Goal: Task Accomplishment & Management: Use online tool/utility

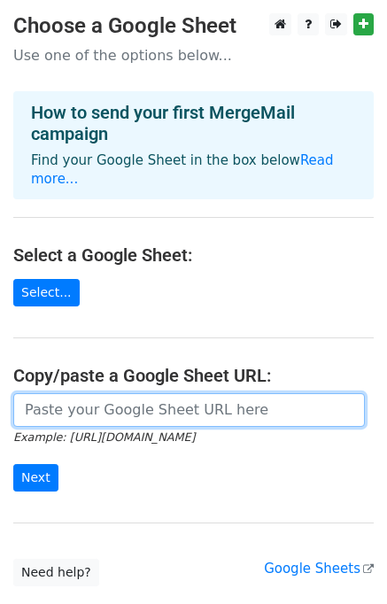
click at [97, 401] on input "url" at bounding box center [189, 410] width 352 height 34
paste input "https://docs.google.com/spreadsheets/d/11Jw-tYp0b2GUCHSHmYXwxqN7w1hPgm4CQtVrhu8…"
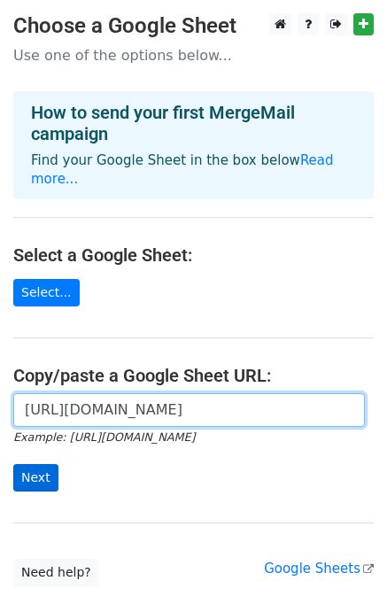
type input "https://docs.google.com/spreadsheets/d/11Jw-tYp0b2GUCHSHmYXwxqN7w1hPgm4CQtVrhu8…"
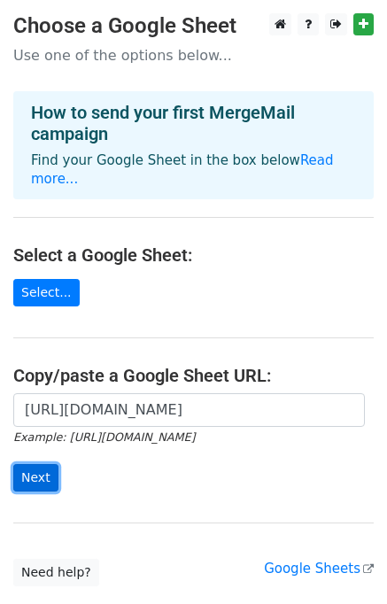
scroll to position [0, 0]
click at [27, 464] on input "Next" at bounding box center [35, 477] width 45 height 27
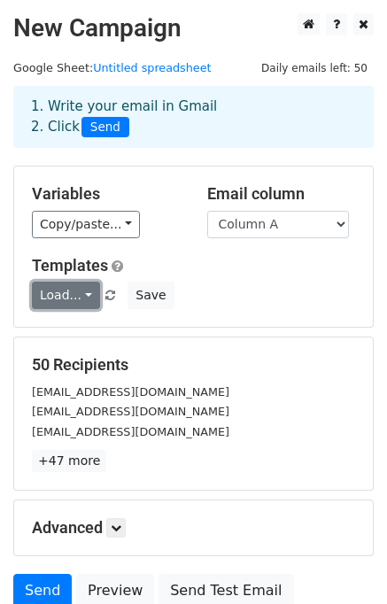
click at [74, 307] on link "Load..." at bounding box center [66, 295] width 68 height 27
click at [82, 340] on link "1st" at bounding box center [103, 335] width 140 height 28
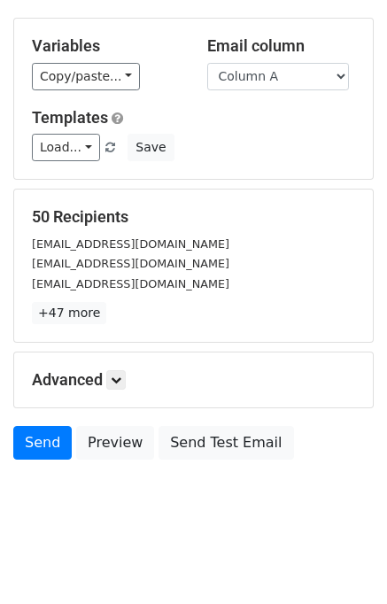
scroll to position [152, 0]
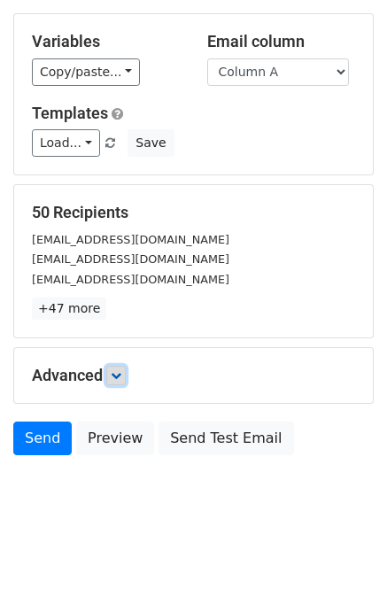
click at [121, 377] on icon at bounding box center [116, 375] width 11 height 11
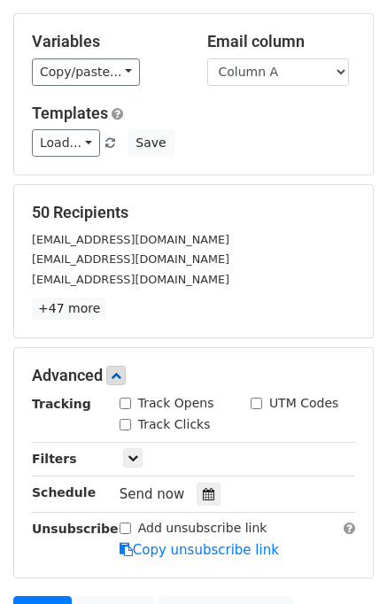
click at [124, 401] on input "Track Opens" at bounding box center [126, 404] width 12 height 12
checkbox input "true"
click at [124, 416] on div "Track Clicks" at bounding box center [165, 425] width 91 height 19
click at [124, 424] on input "Track Clicks" at bounding box center [126, 425] width 12 height 12
checkbox input "true"
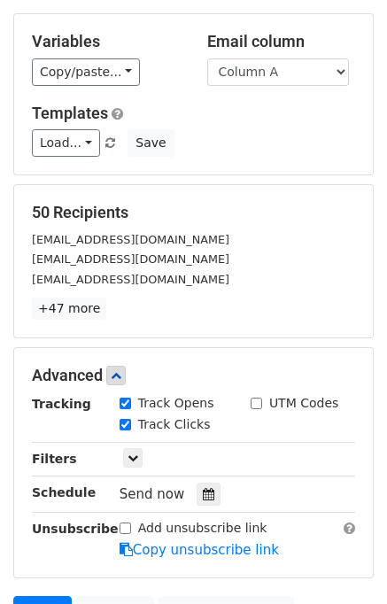
click at [382, 445] on main "New Campaign Daily emails left: 50 Google Sheet: Untitled spreadsheet 1. Write …" at bounding box center [193, 250] width 387 height 778
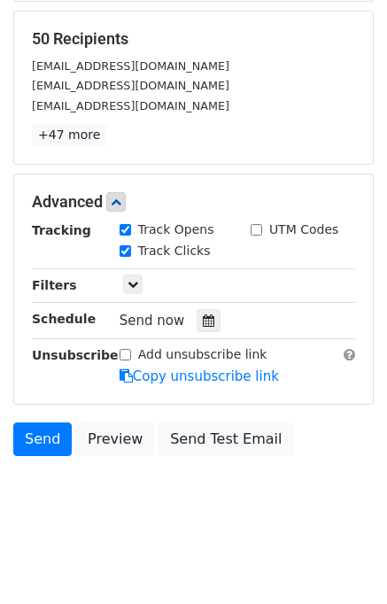
click at [366, 512] on body "New Campaign Daily emails left: 50 Google Sheet: Untitled spreadsheet 1. Write …" at bounding box center [193, 111] width 387 height 849
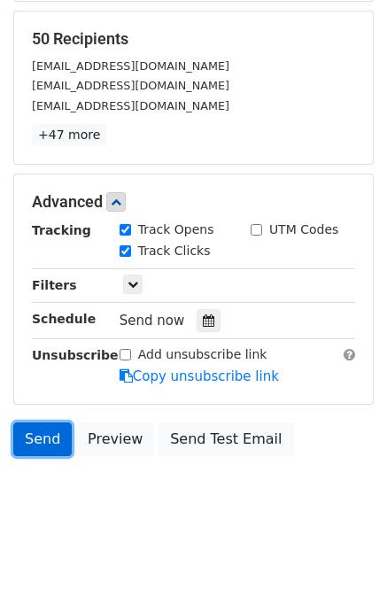
click at [25, 445] on link "Send" at bounding box center [42, 440] width 58 height 34
click at [366, 481] on body "New Campaign Daily emails left: 50 Google Sheet: Untitled spreadsheet 1. Write …" at bounding box center [193, 111] width 387 height 849
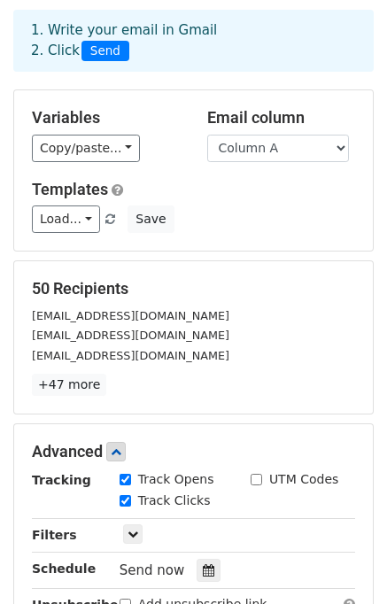
scroll to position [0, 0]
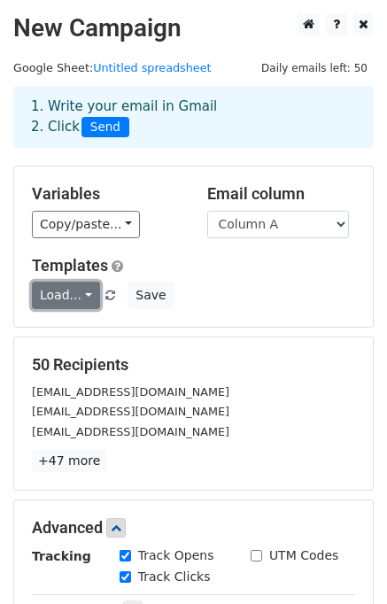
click at [73, 299] on link "Load..." at bounding box center [66, 295] width 68 height 27
click at [69, 341] on link "1st" at bounding box center [103, 335] width 140 height 28
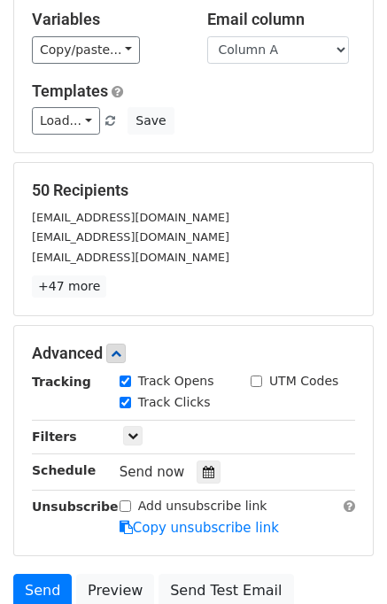
scroll to position [326, 0]
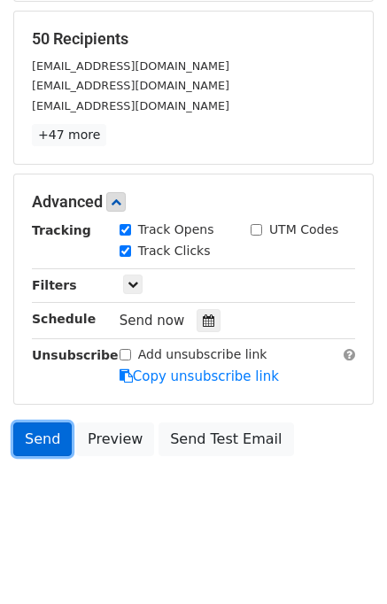
click at [43, 439] on link "Send" at bounding box center [42, 440] width 58 height 34
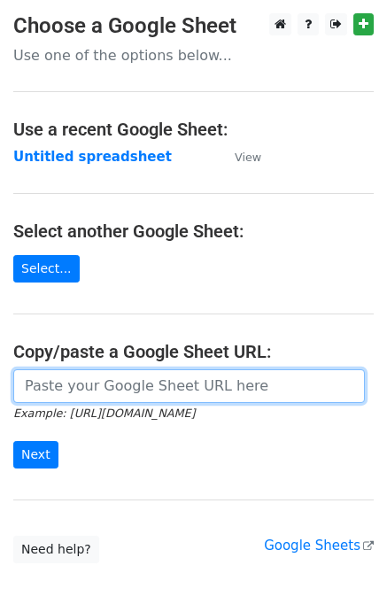
click at [180, 391] on input "url" at bounding box center [189, 386] width 352 height 34
type input "https://docs.google.com/spreadsheets/d/11Jw-tYp0b2GUCHSHmYXwxqN7w1hPgm4CQtVrhu8…"
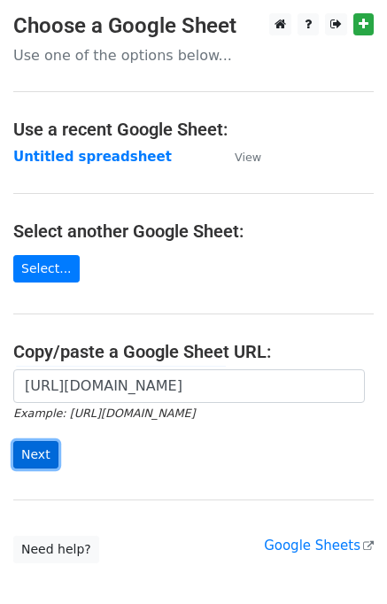
click at [27, 463] on input "Next" at bounding box center [35, 454] width 45 height 27
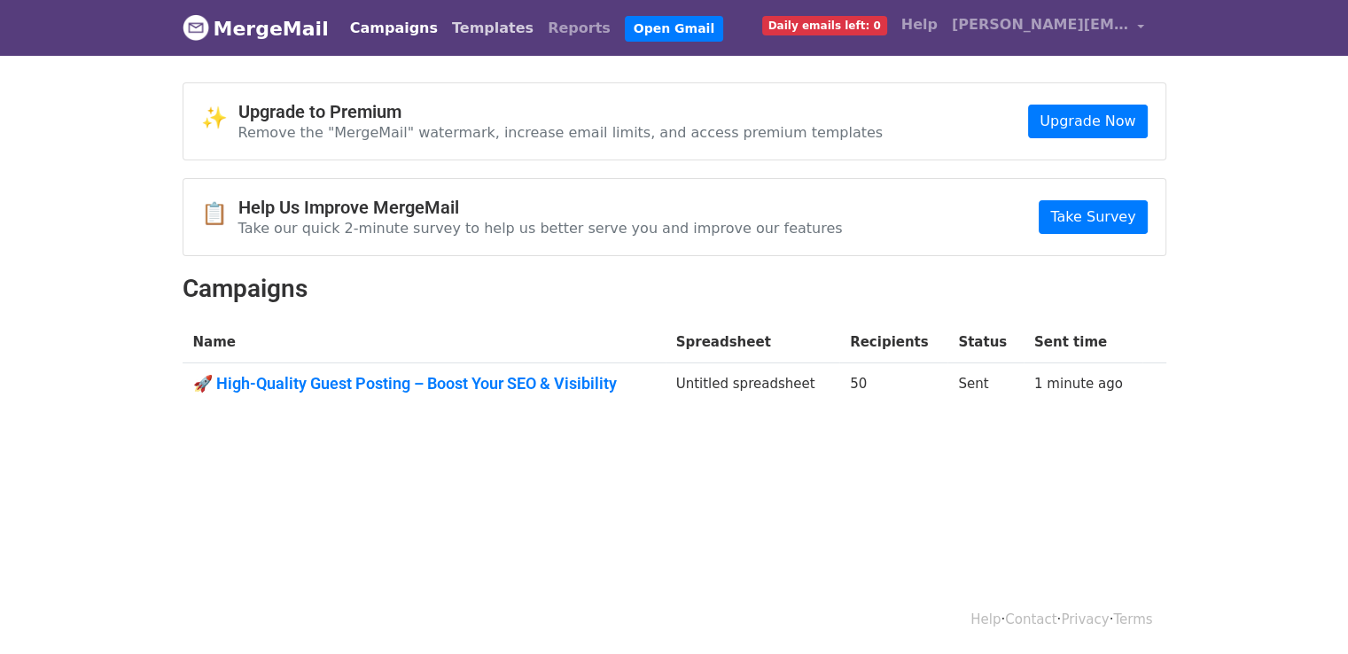
click at [457, 26] on link "Templates" at bounding box center [493, 28] width 96 height 35
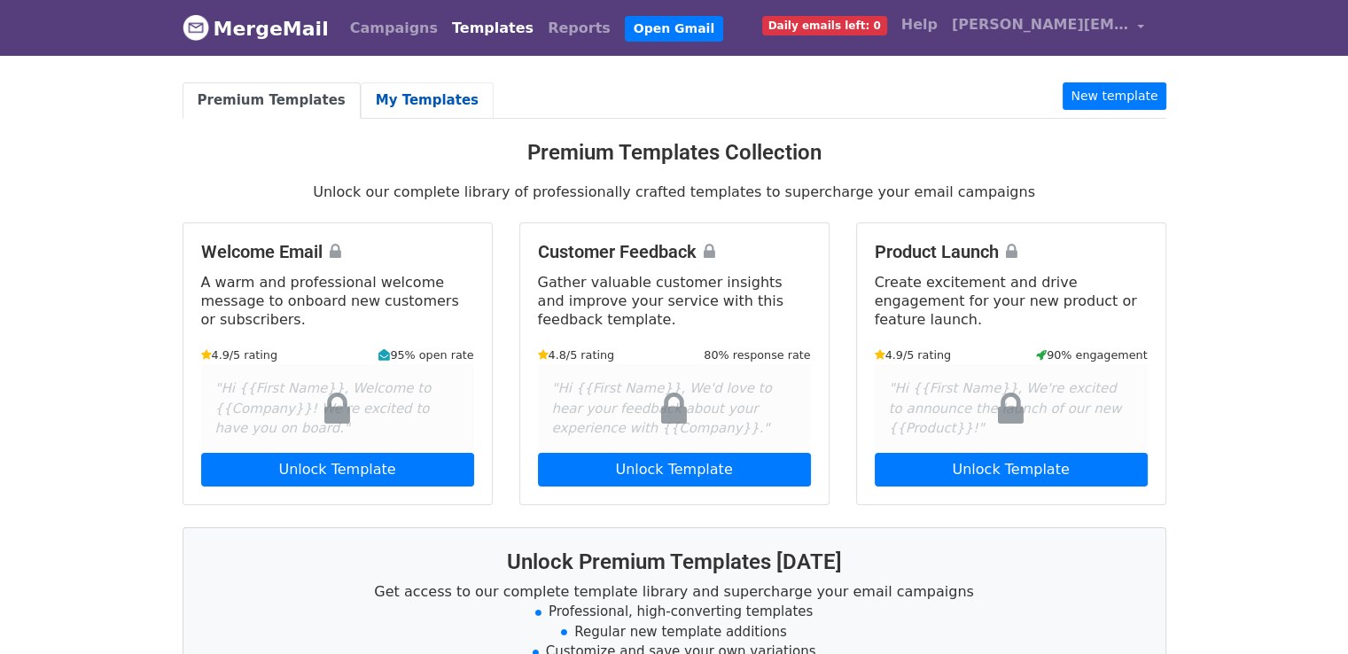
click at [429, 100] on link "My Templates" at bounding box center [427, 100] width 133 height 36
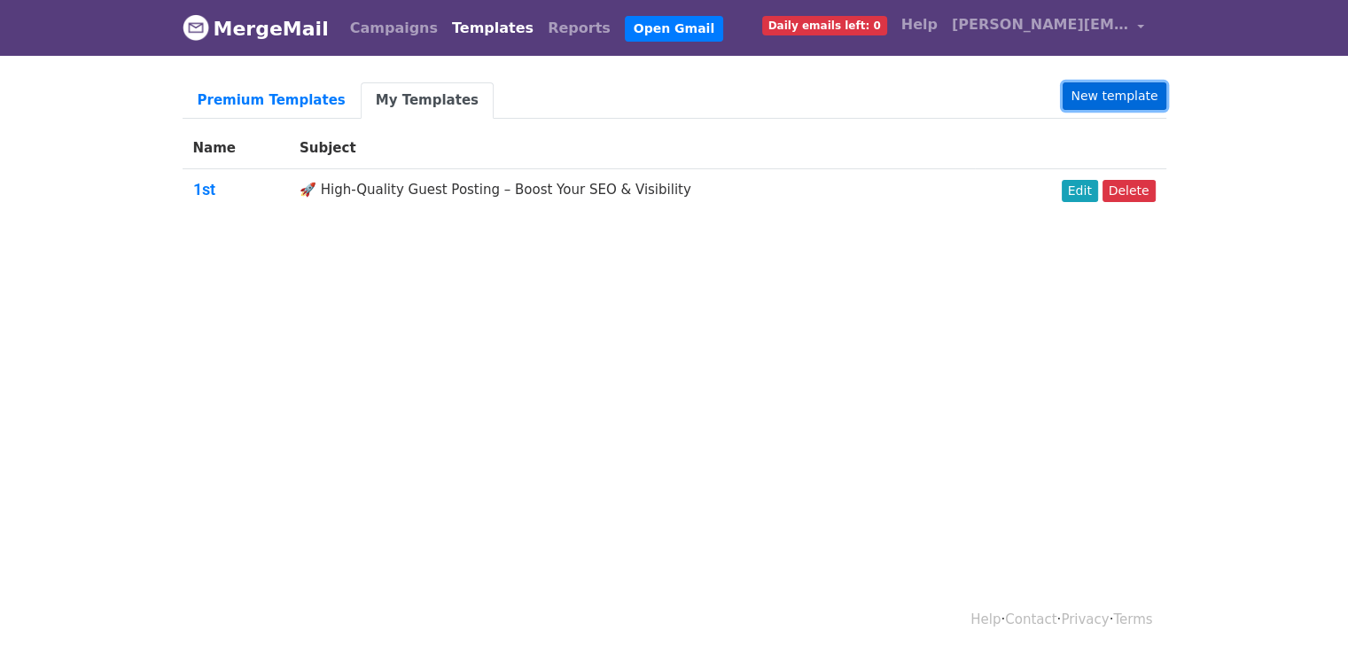
click at [1153, 96] on link "New template" at bounding box center [1113, 95] width 103 height 27
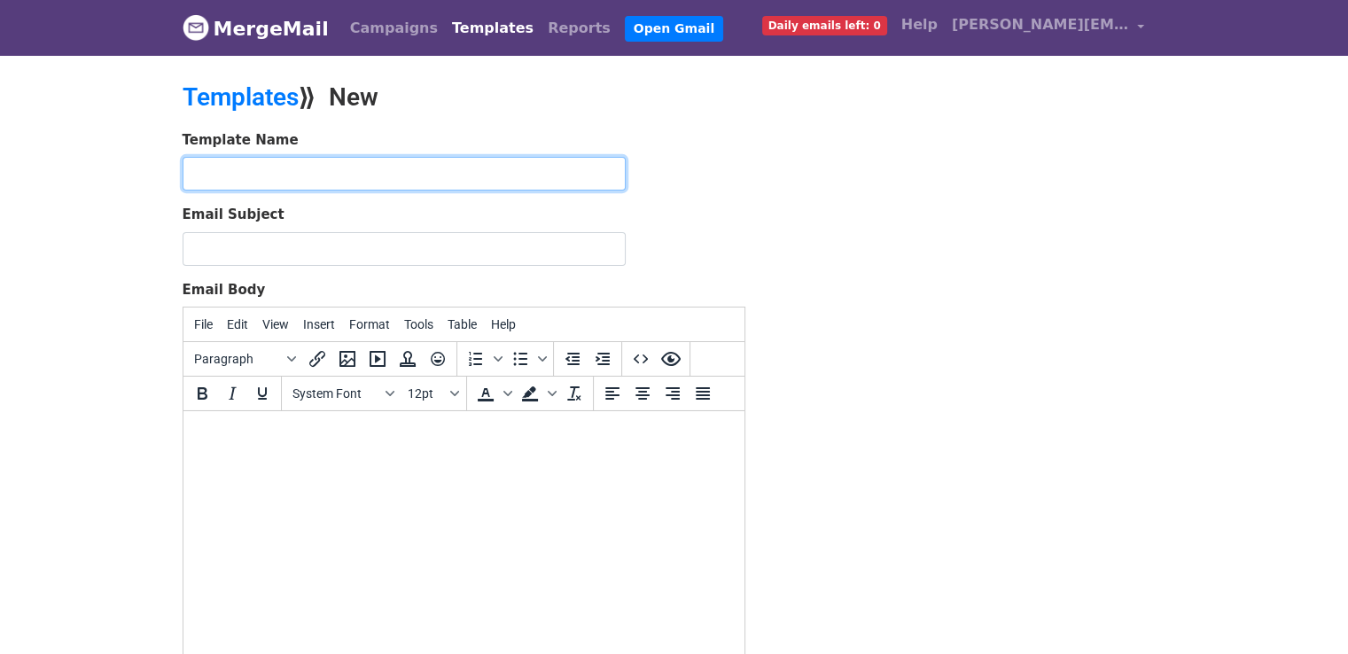
click at [514, 170] on input "text" at bounding box center [404, 174] width 443 height 34
type input "2"
type input "follow up"
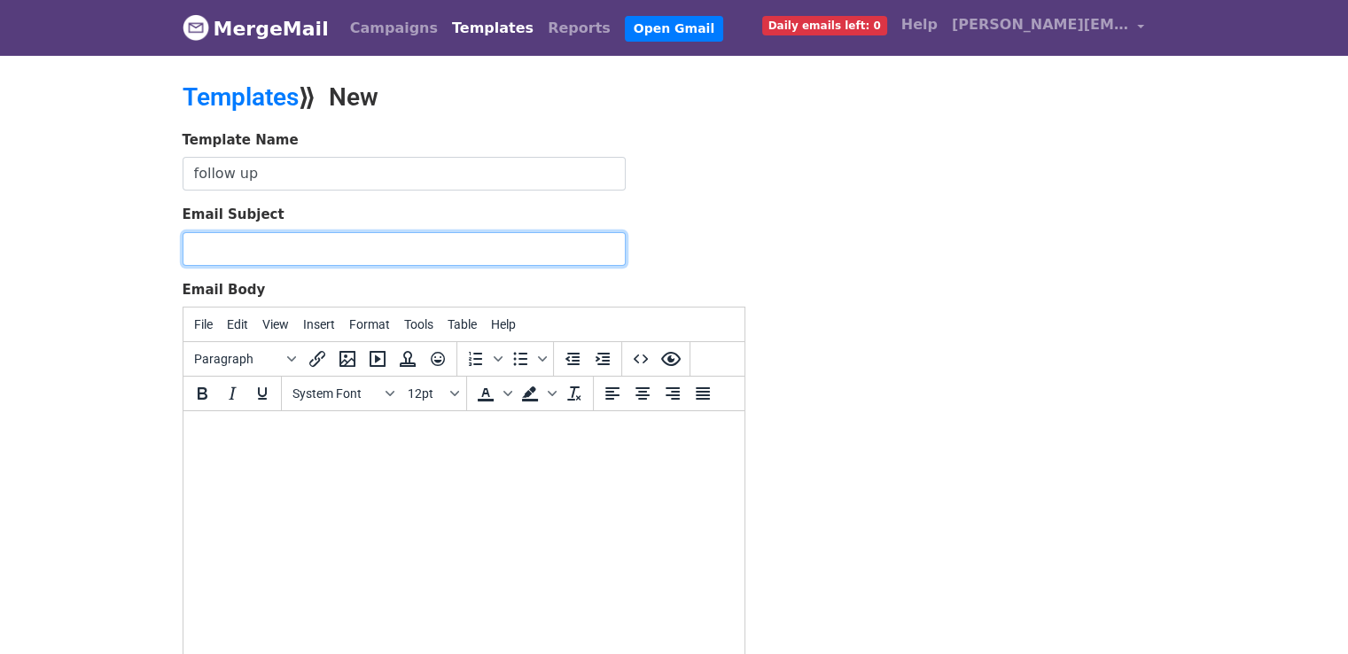
click at [476, 247] on input "Email Subject" at bounding box center [404, 249] width 443 height 34
type input "🚀 High-Quality Guest Posting – Boost Your SEO & Visibility"
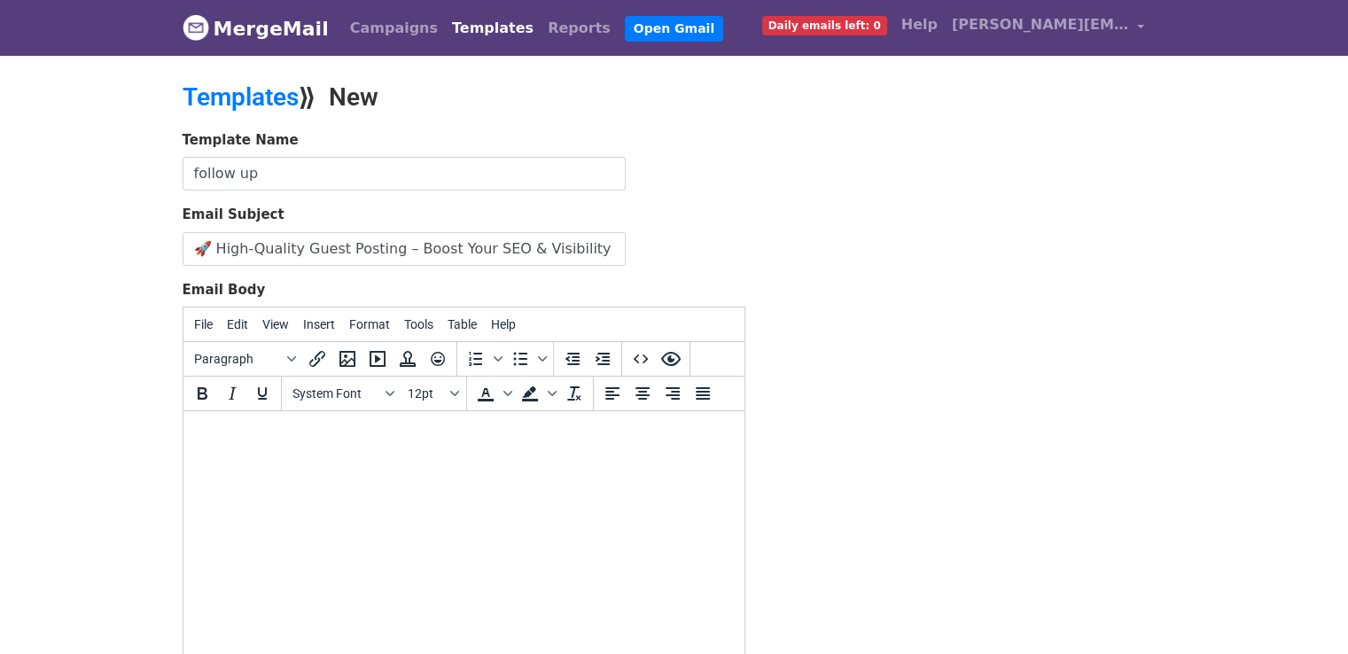
click at [437, 452] on html at bounding box center [463, 435] width 561 height 48
paste body
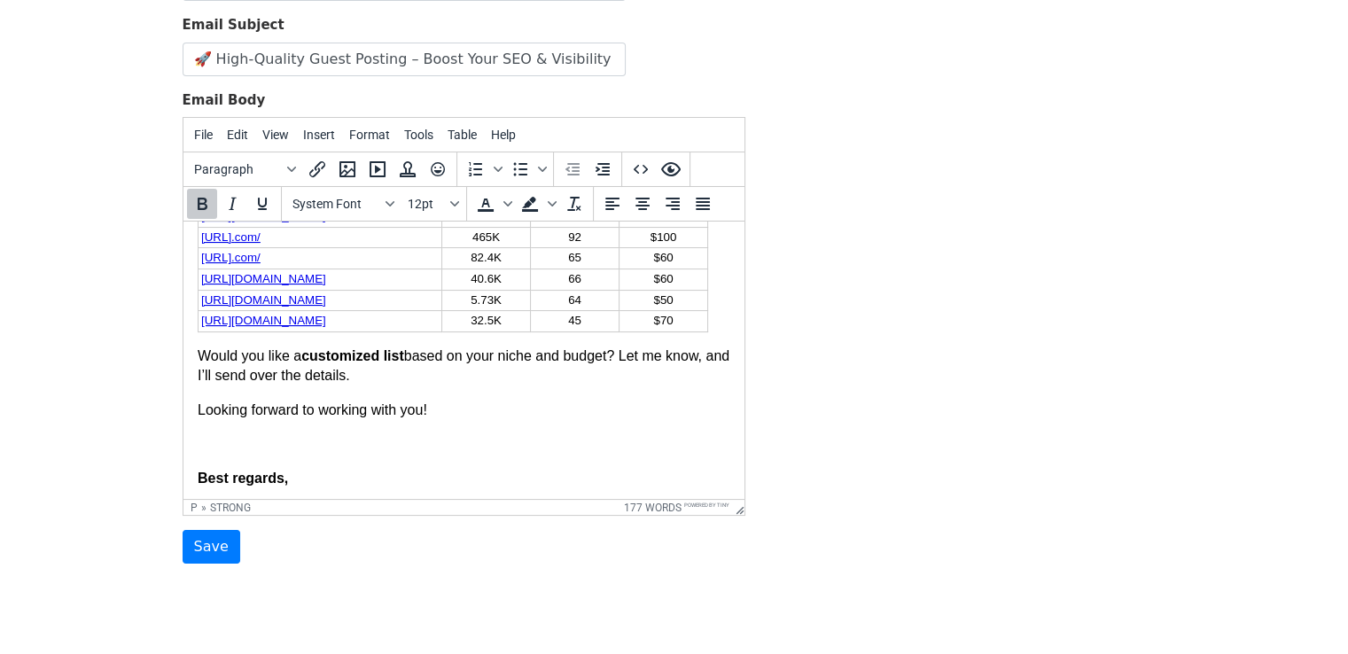
scroll to position [241, 0]
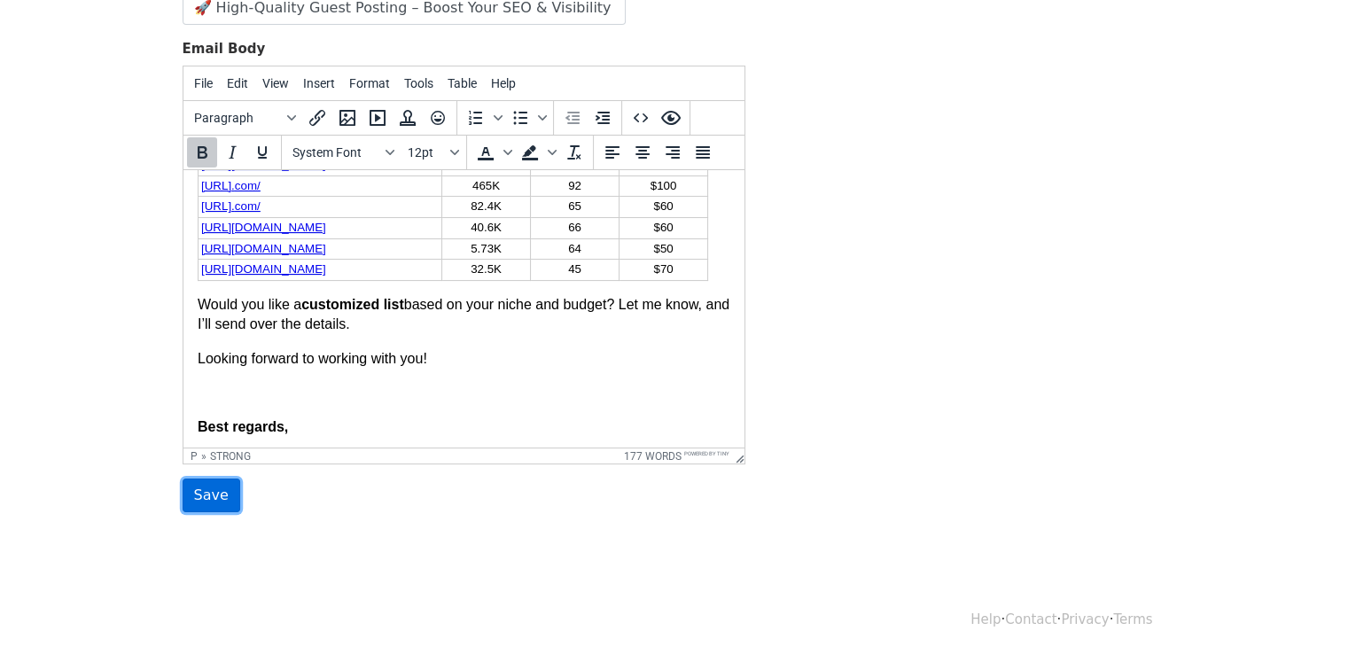
click at [202, 489] on input "Save" at bounding box center [212, 495] width 58 height 34
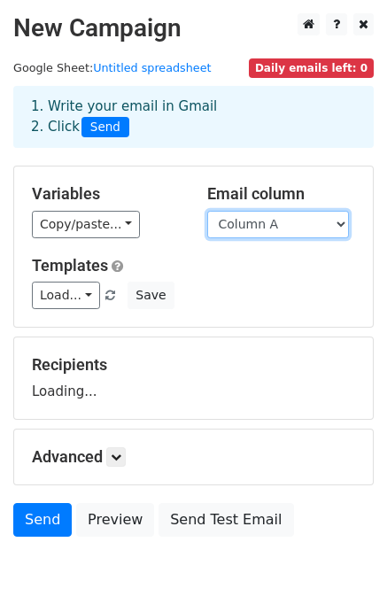
click at [331, 229] on select "Column A Column B Column C" at bounding box center [278, 224] width 142 height 27
select select "Column B"
click at [207, 211] on select "Column A Column B Column C" at bounding box center [278, 224] width 142 height 27
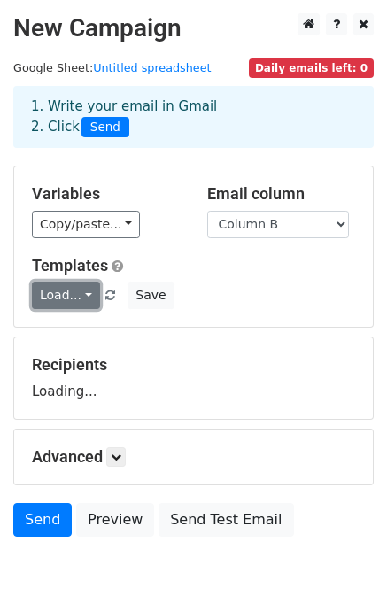
click at [89, 292] on link "Load..." at bounding box center [66, 295] width 68 height 27
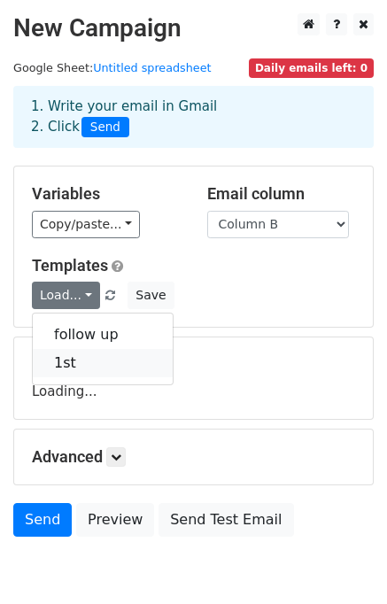
click at [93, 359] on link "1st" at bounding box center [103, 363] width 140 height 28
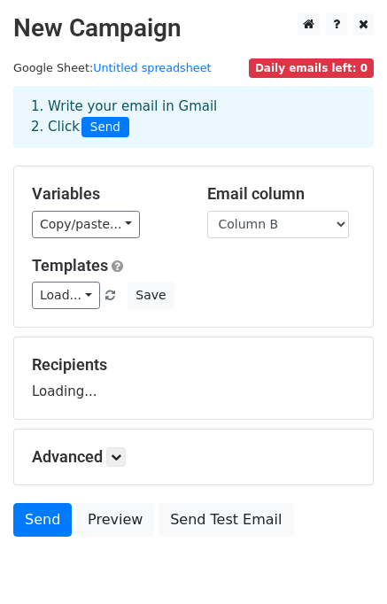
scroll to position [82, 0]
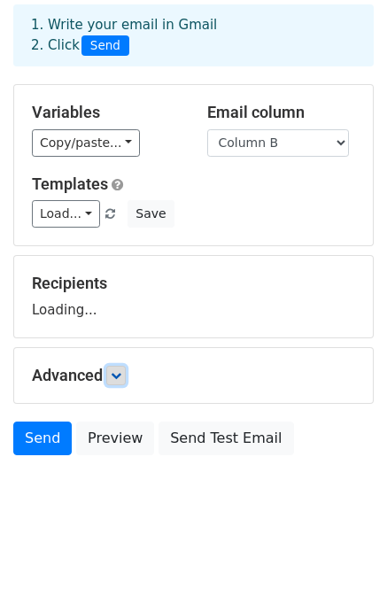
click at [124, 381] on link at bounding box center [115, 375] width 19 height 19
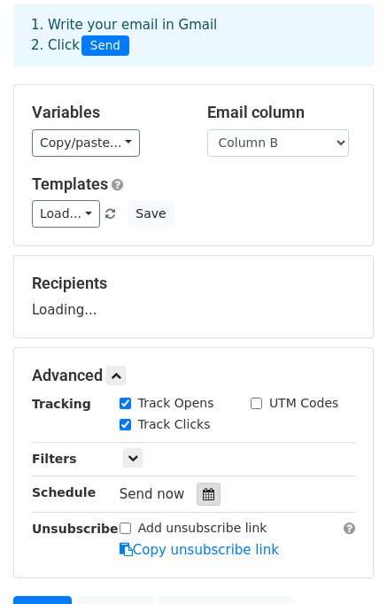
click at [206, 495] on icon at bounding box center [209, 494] width 12 height 12
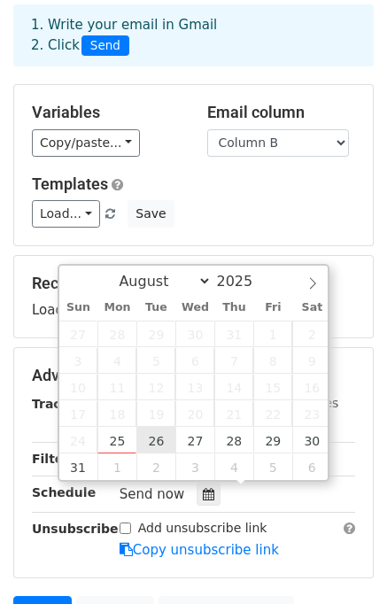
type input "2025-08-26 12:00"
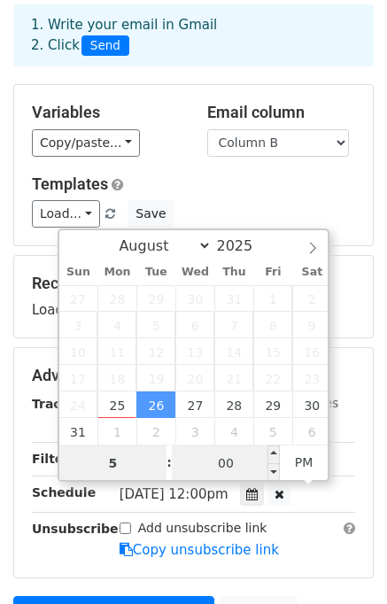
type input "5"
type input "2025-08-26 17:00"
type input "05"
click at [235, 458] on input "00" at bounding box center [226, 463] width 108 height 35
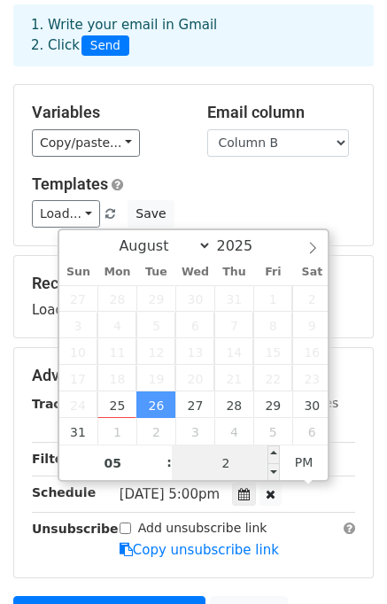
type input "20"
type input "2025-08-26 17:20"
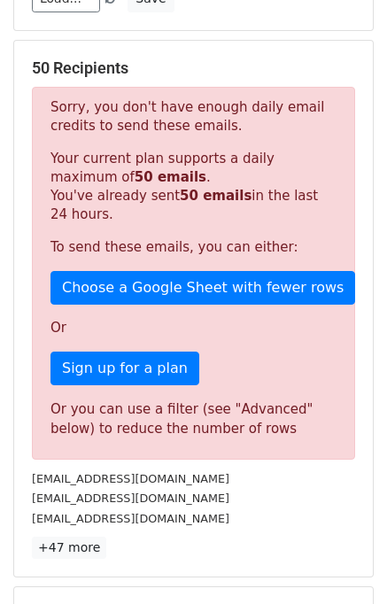
scroll to position [751, 0]
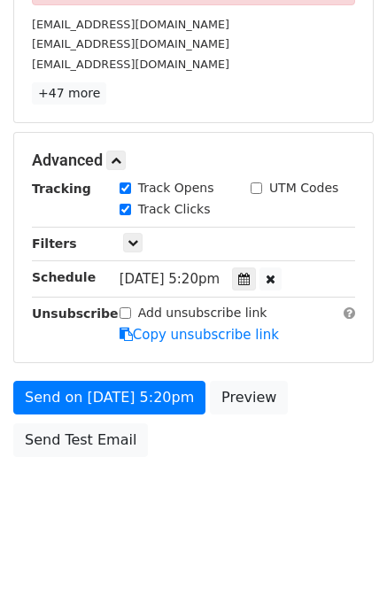
click at [250, 283] on icon at bounding box center [244, 279] width 12 height 12
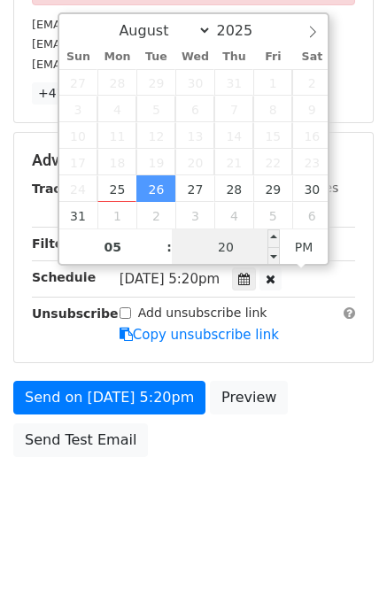
click at [231, 248] on input "20" at bounding box center [226, 246] width 108 height 35
type input "30"
type input "2025-08-26 17:30"
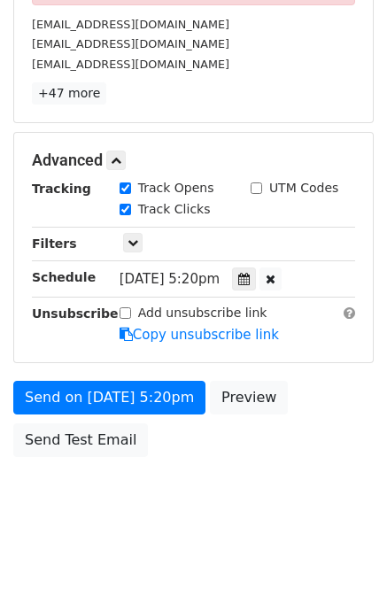
click at [269, 447] on div "Send on Aug 26 at 5:20pm Preview Send Test Email" at bounding box center [193, 423] width 387 height 85
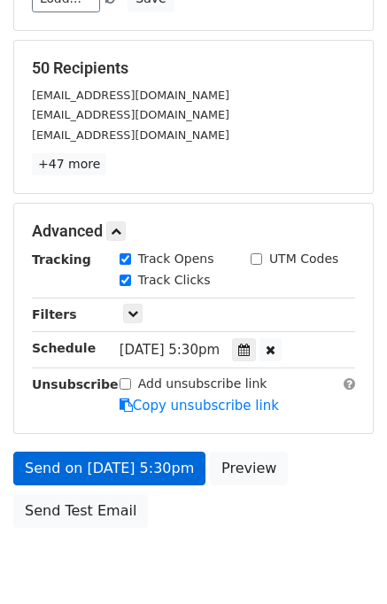
scroll to position [369, 0]
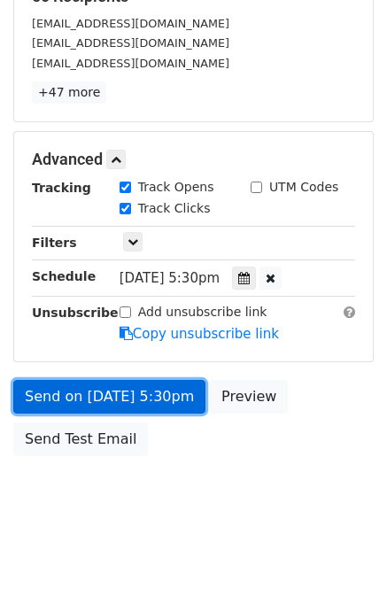
click at [173, 407] on link "Send on Aug 26 at 5:30pm" at bounding box center [109, 397] width 192 height 34
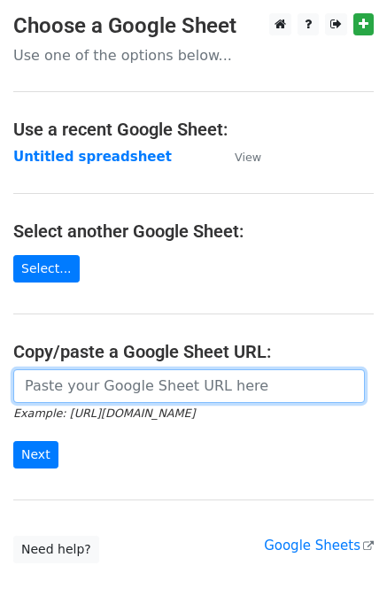
click at [159, 389] on input "url" at bounding box center [189, 386] width 352 height 34
type input "[URL][DOMAIN_NAME]"
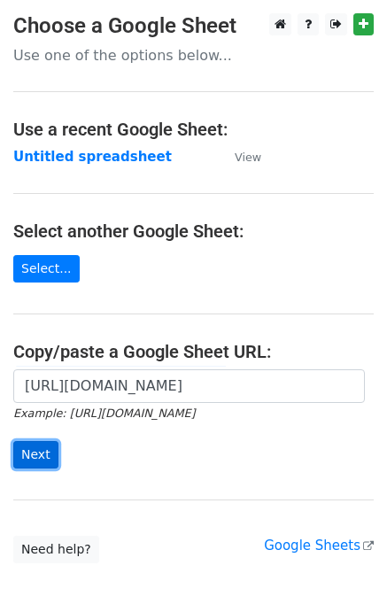
click at [43, 457] on input "Next" at bounding box center [35, 454] width 45 height 27
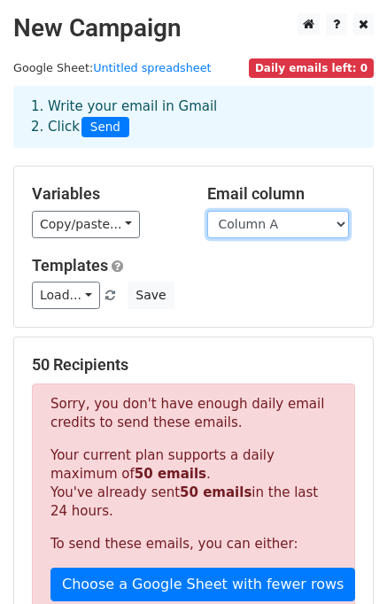
click at [340, 231] on select "Column A Column B Column C" at bounding box center [278, 224] width 142 height 27
select select "Column C"
click at [207, 211] on select "Column A Column B Column C" at bounding box center [278, 224] width 142 height 27
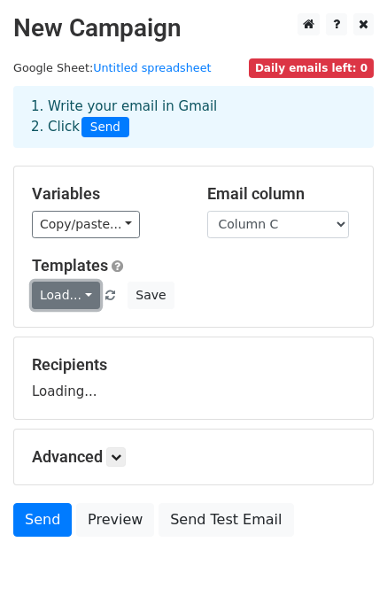
click at [57, 287] on link "Load..." at bounding box center [66, 295] width 68 height 27
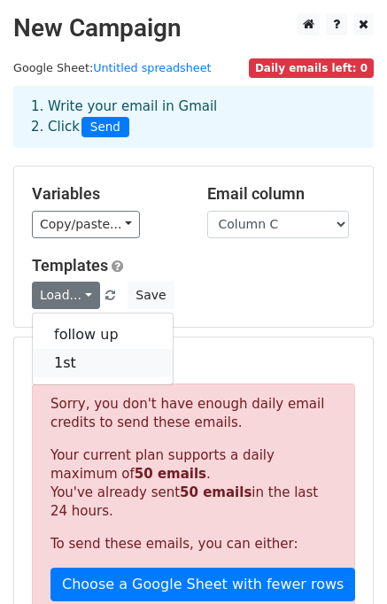
click at [93, 359] on link "1st" at bounding box center [103, 363] width 140 height 28
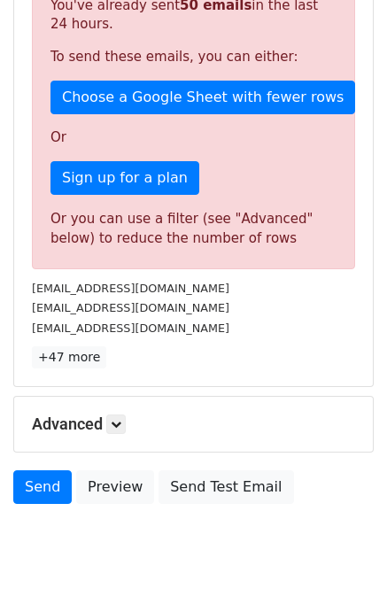
scroll to position [489, 0]
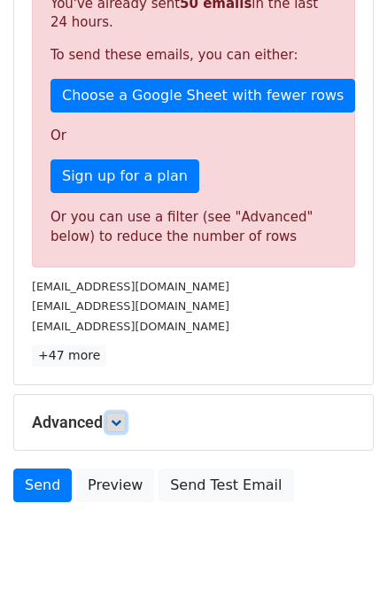
click at [121, 424] on icon at bounding box center [116, 422] width 11 height 11
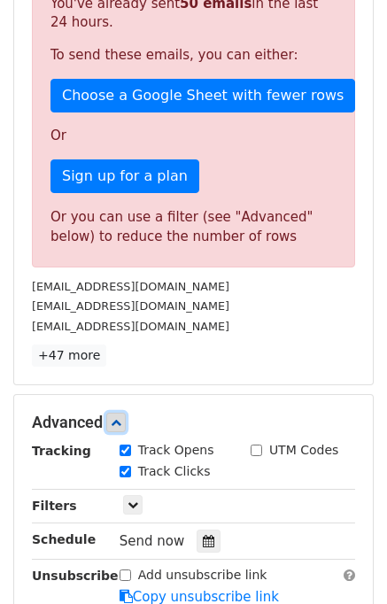
scroll to position [709, 0]
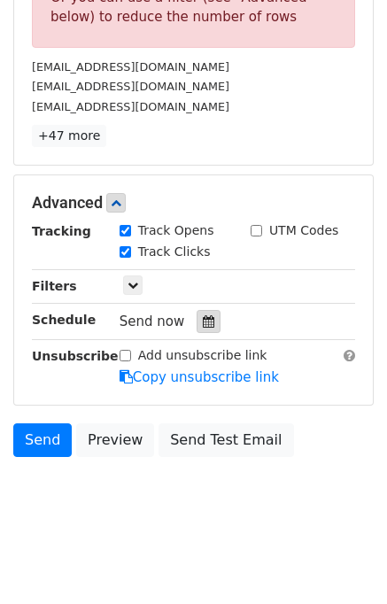
click at [203, 320] on icon at bounding box center [209, 321] width 12 height 12
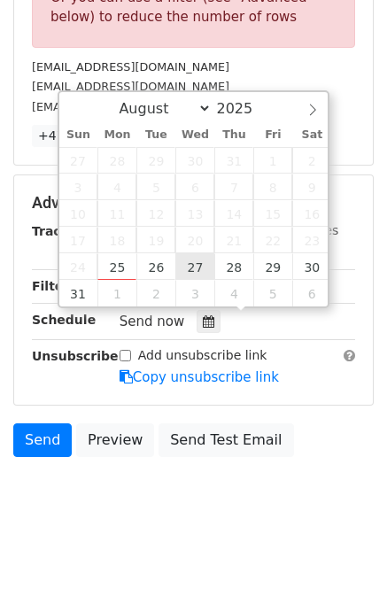
type input "2025-08-27 12:00"
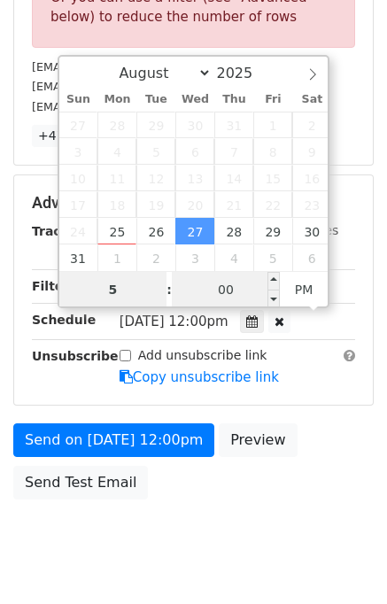
type input "5"
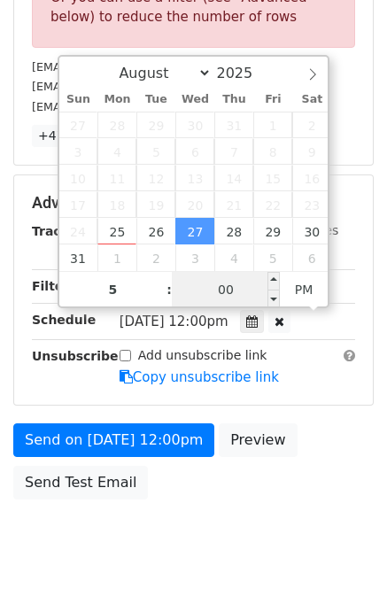
type input "2025-08-27 17:00"
type input "05"
click at [230, 294] on input "00" at bounding box center [226, 289] width 108 height 35
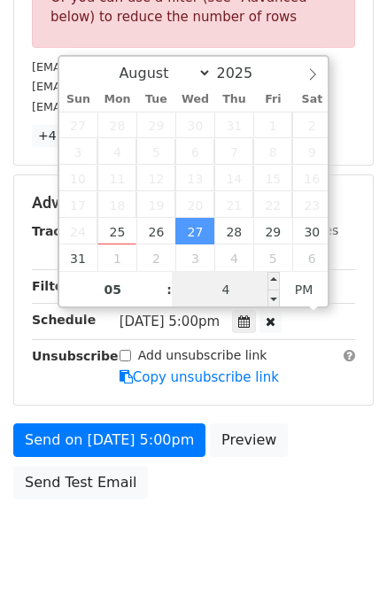
type input "40"
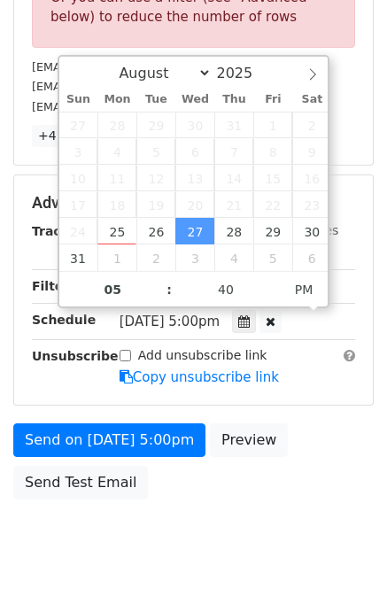
type input "2025-08-27 17:40"
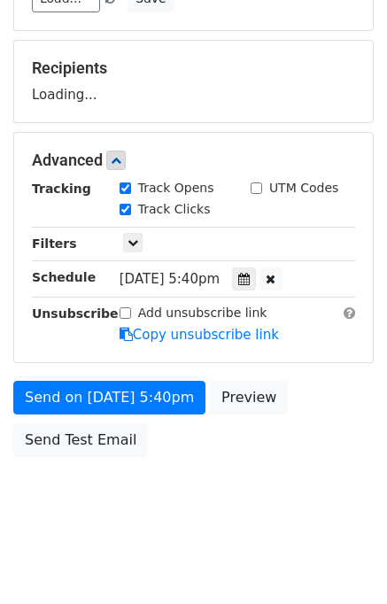
scroll to position [369, 0]
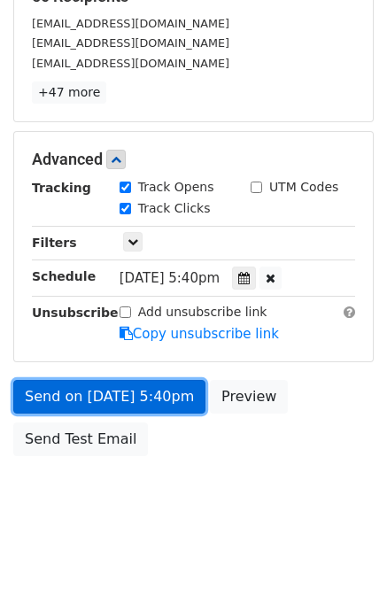
click at [175, 407] on link "Send on Aug 27 at 5:40pm" at bounding box center [109, 397] width 192 height 34
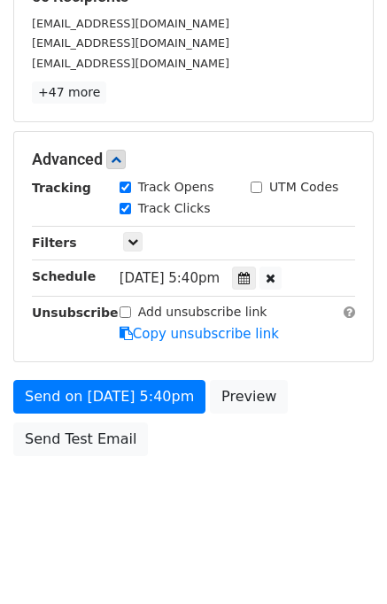
click at [222, 486] on body "New Campaign Daily emails left: 0 Google Sheet: Untitled spreadsheet 1. Write y…" at bounding box center [193, 90] width 387 height 891
click at [385, 95] on main "New Campaign Daily emails left: 0 Google Sheet: Untitled spreadsheet 1. Write y…" at bounding box center [193, 55] width 387 height 820
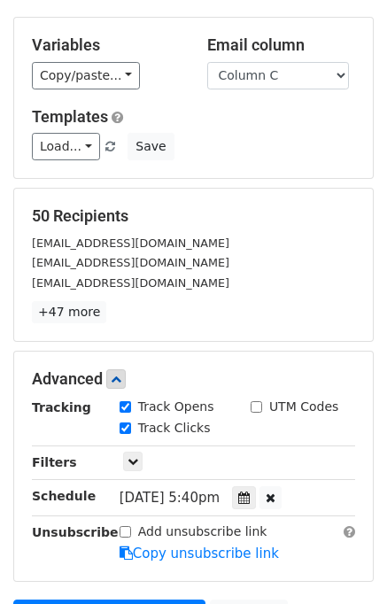
scroll to position [139, 0]
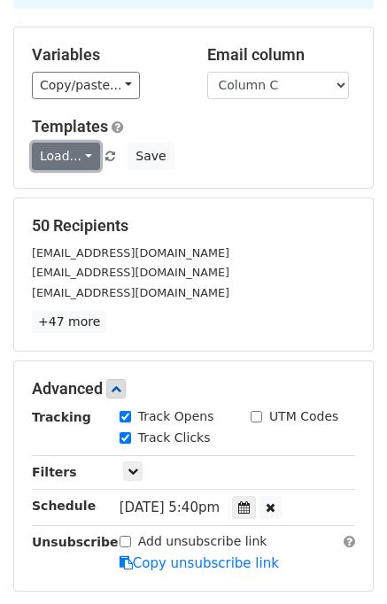
click at [75, 152] on link "Load..." at bounding box center [66, 156] width 68 height 27
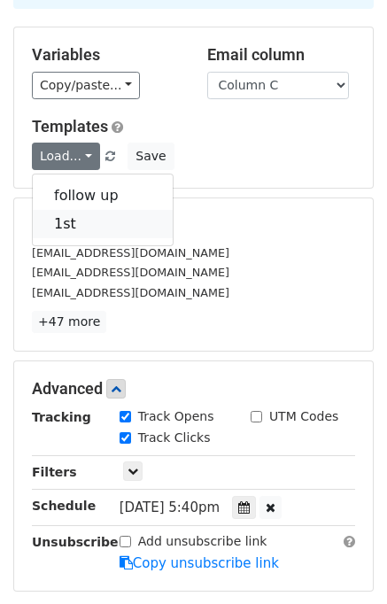
click at [96, 216] on link "1st" at bounding box center [103, 224] width 140 height 28
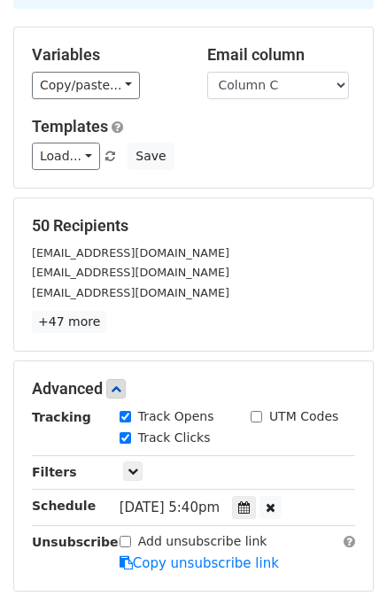
scroll to position [369, 0]
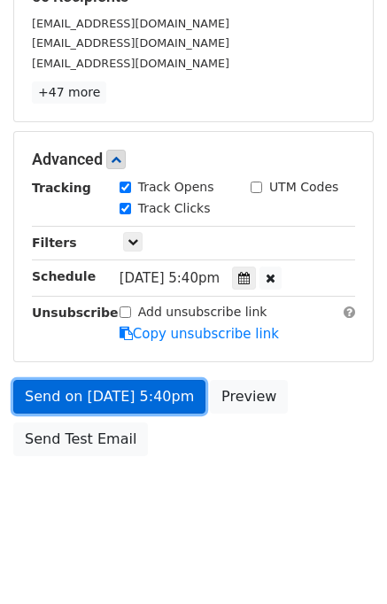
click at [135, 407] on link "Send on Aug 27 at 5:40pm" at bounding box center [109, 397] width 192 height 34
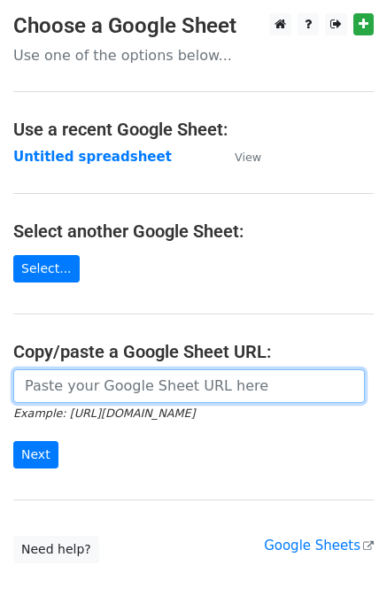
click at [127, 382] on input "url" at bounding box center [189, 386] width 352 height 34
type input "[URL][DOMAIN_NAME]"
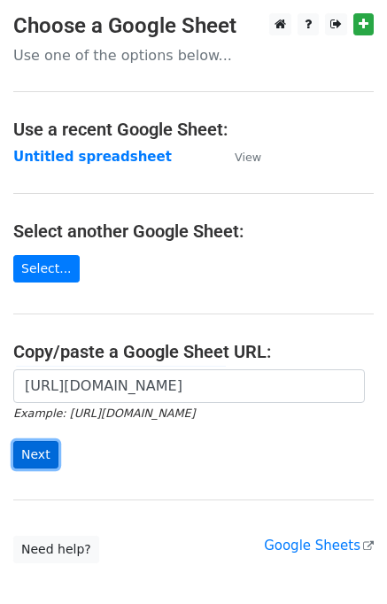
click at [36, 462] on input "Next" at bounding box center [35, 454] width 45 height 27
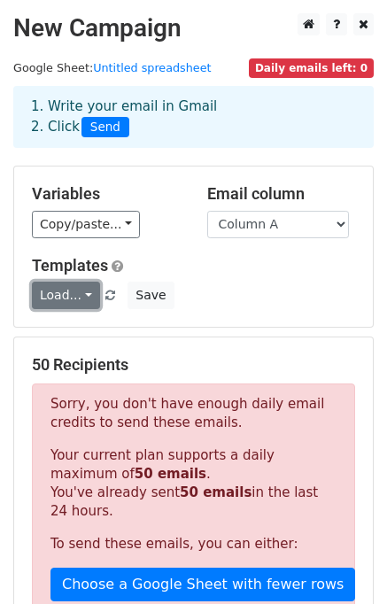
click at [73, 302] on link "Load..." at bounding box center [66, 295] width 68 height 27
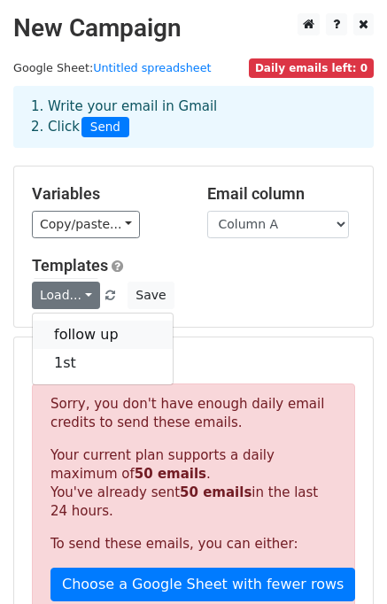
click at [87, 331] on link "follow up" at bounding box center [103, 335] width 140 height 28
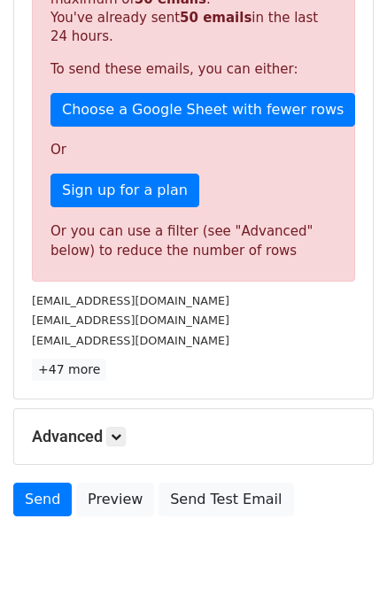
scroll to position [535, 0]
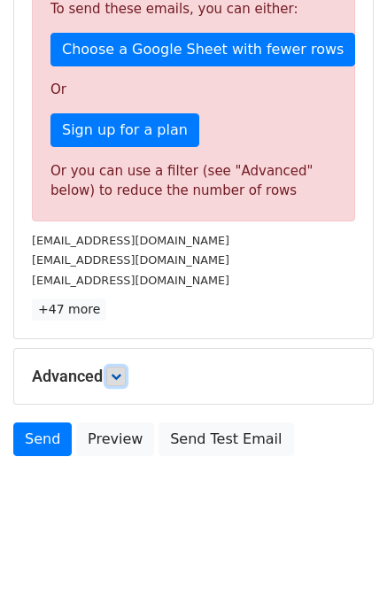
click at [121, 373] on icon at bounding box center [116, 376] width 11 height 11
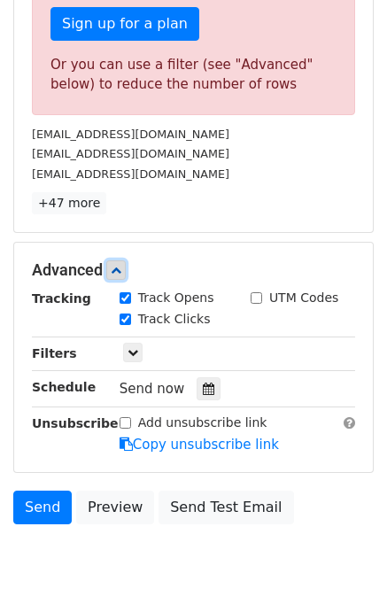
scroll to position [709, 0]
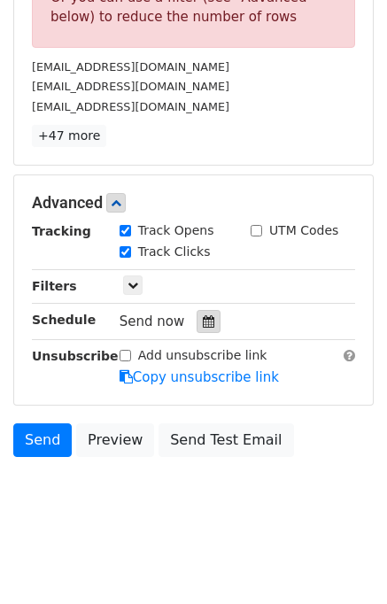
click at [203, 316] on icon at bounding box center [209, 321] width 12 height 12
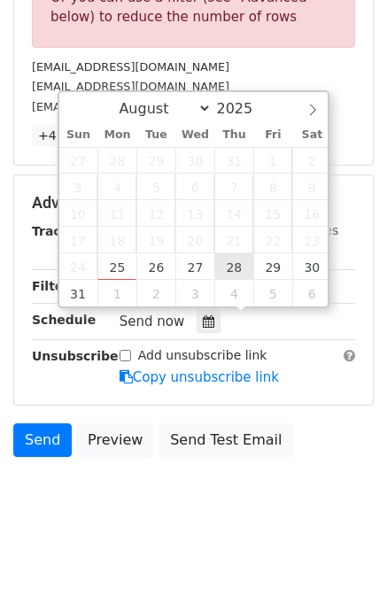
type input "[DATE] 12:00"
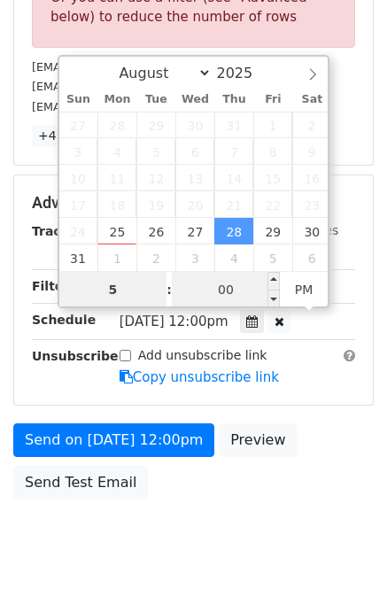
type input "5"
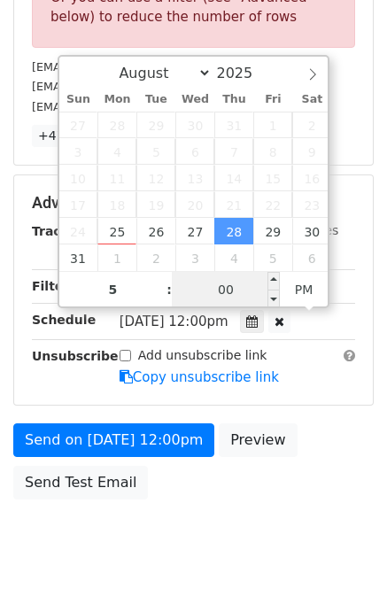
type input "[DATE] 17:00"
type input "05"
click at [227, 292] on input "00" at bounding box center [226, 289] width 108 height 35
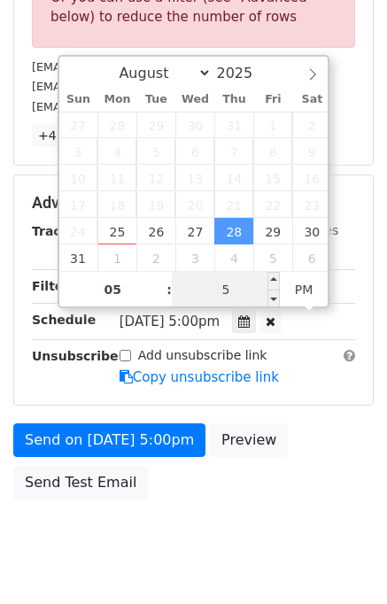
type input "50"
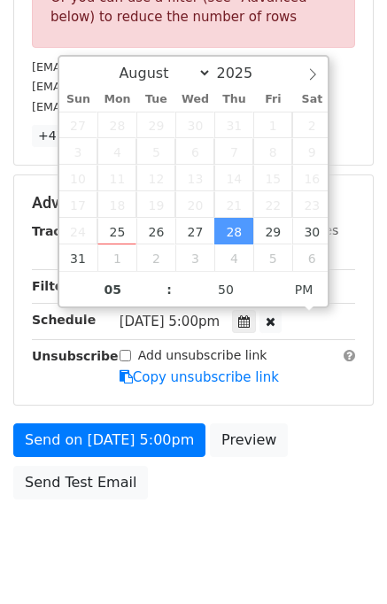
type input "2025-08-28 17:50"
click at [259, 470] on div "Send on Aug 28 at 5:00pm Preview Send Test Email" at bounding box center [193, 466] width 387 height 85
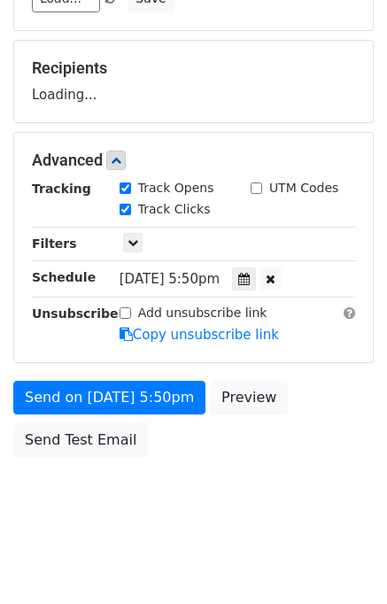
scroll to position [369, 0]
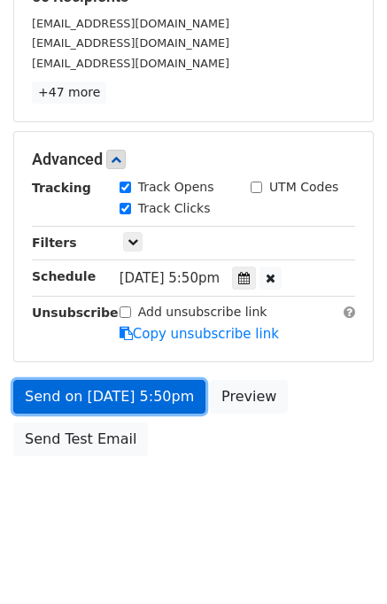
click at [174, 405] on link "Send on Aug 28 at 5:50pm" at bounding box center [109, 397] width 192 height 34
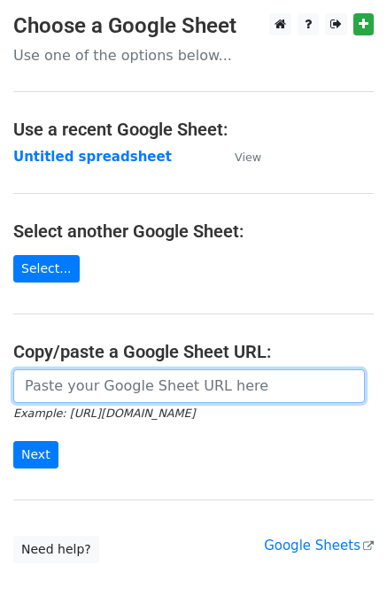
click at [212, 387] on input "url" at bounding box center [189, 386] width 352 height 34
type input "https://docs.google.com/spreadsheets/d/11Jw-tYp0b2GUCHSHmYXwxqN7w1hPgm4CQtVrhu8…"
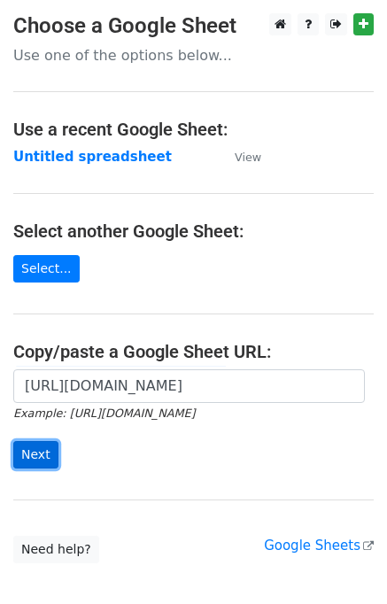
click at [47, 455] on input "Next" at bounding box center [35, 454] width 45 height 27
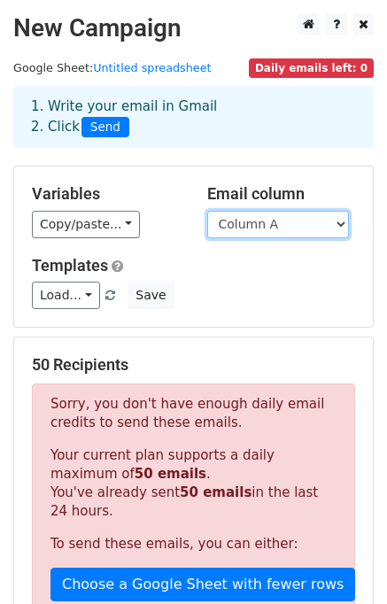
click at [284, 228] on select "Column A Column B Column C" at bounding box center [278, 224] width 142 height 27
select select "Column B"
click at [207, 211] on select "Column A Column B Column C" at bounding box center [278, 224] width 142 height 27
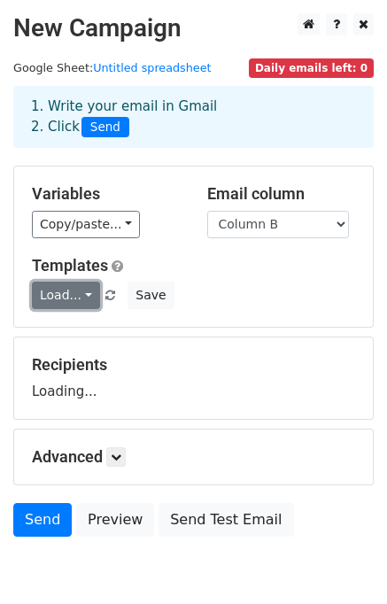
click at [77, 301] on link "Load..." at bounding box center [66, 295] width 68 height 27
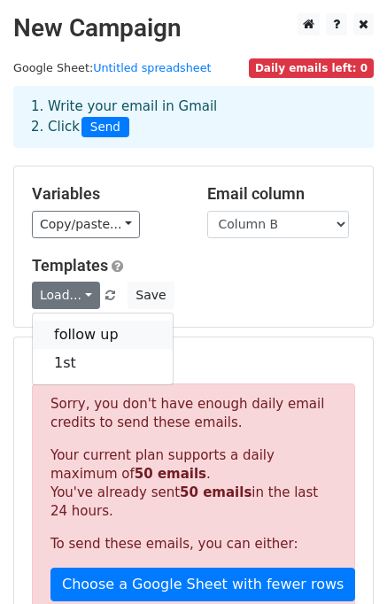
click at [82, 329] on link "follow up" at bounding box center [103, 335] width 140 height 28
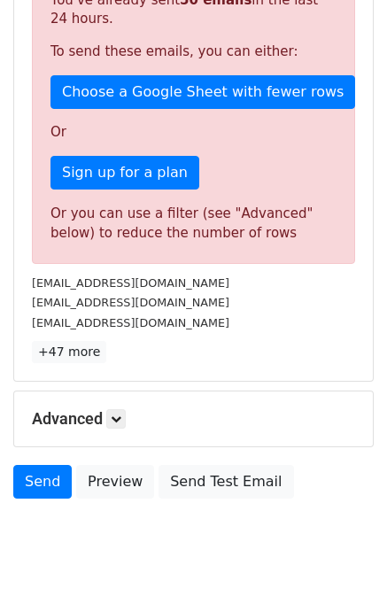
scroll to position [535, 0]
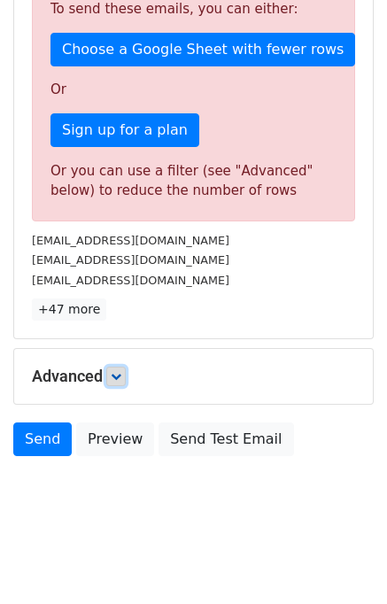
click at [113, 377] on link at bounding box center [115, 376] width 19 height 19
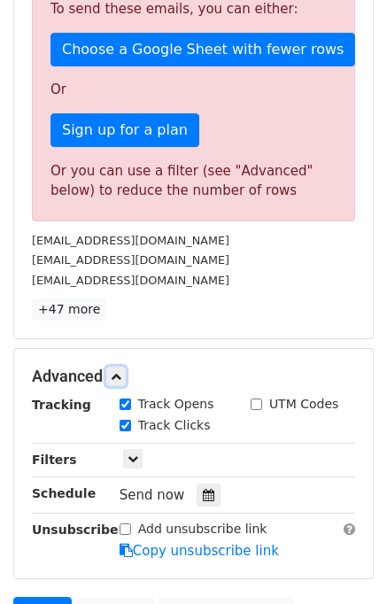
scroll to position [709, 0]
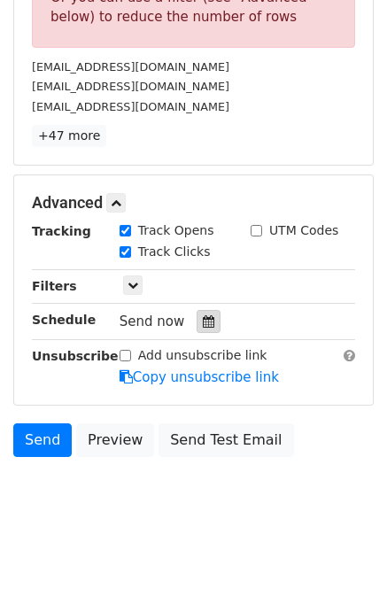
click at [206, 322] on icon at bounding box center [209, 321] width 12 height 12
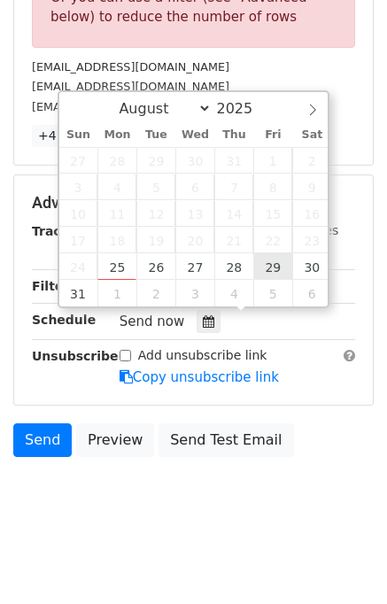
type input "2025-08-29 12:00"
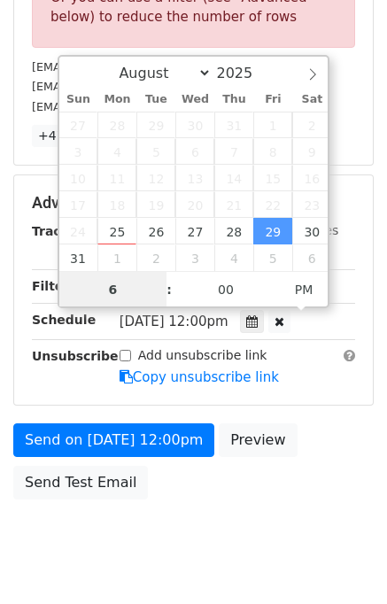
type input "6"
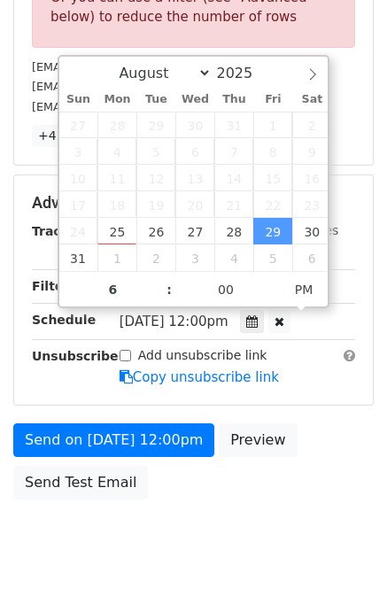
type input "2025-08-29 18:00"
type input "06"
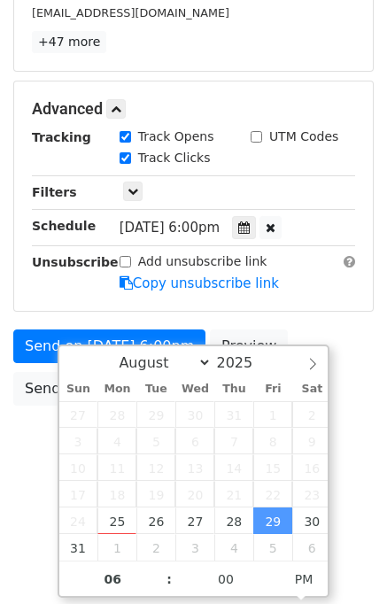
scroll to position [369, 0]
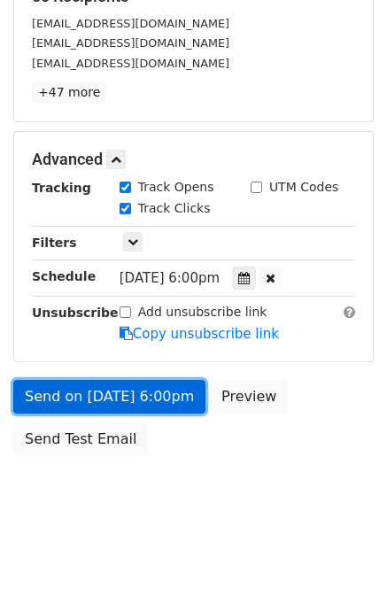
click at [163, 403] on link "Send on Aug 29 at 6:00pm" at bounding box center [109, 397] width 192 height 34
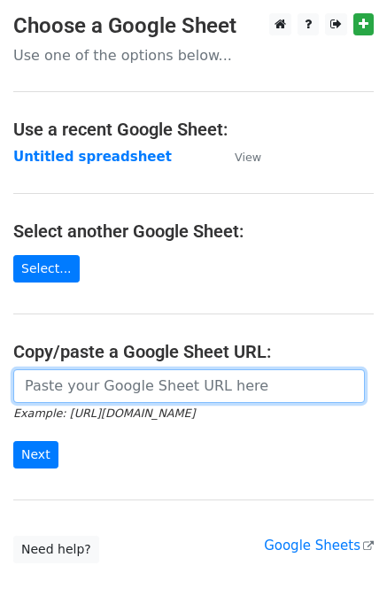
click at [143, 382] on input "url" at bounding box center [189, 386] width 352 height 34
type input "https://docs.google.com/spreadsheets/d/11Jw-tYp0b2GUCHSHmYXwxqN7w1hPgm4CQtVrhu8…"
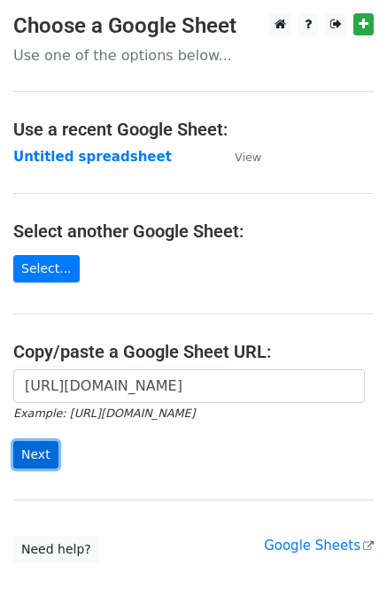
click at [35, 451] on input "Next" at bounding box center [35, 454] width 45 height 27
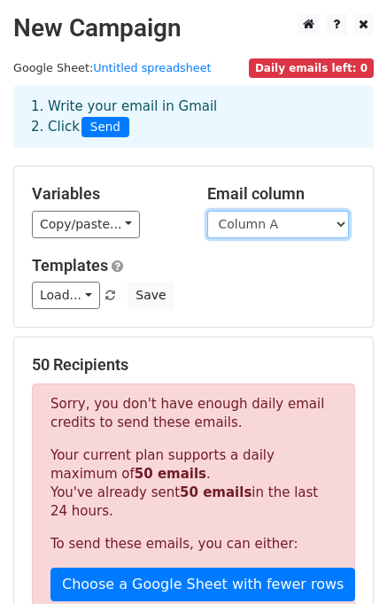
click at [273, 227] on select "Column A Column B Column C" at bounding box center [278, 224] width 142 height 27
select select "Column C"
click at [207, 211] on select "Column A Column B Column C" at bounding box center [278, 224] width 142 height 27
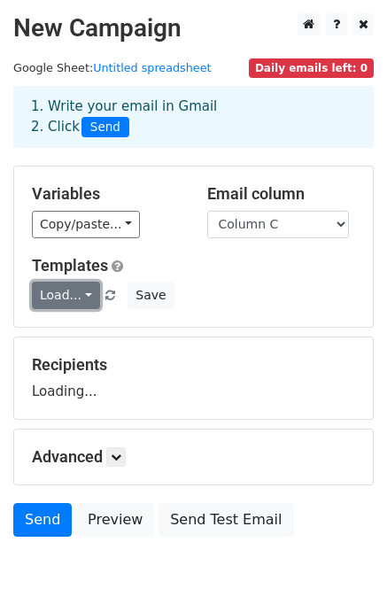
click at [78, 289] on link "Load..." at bounding box center [66, 295] width 68 height 27
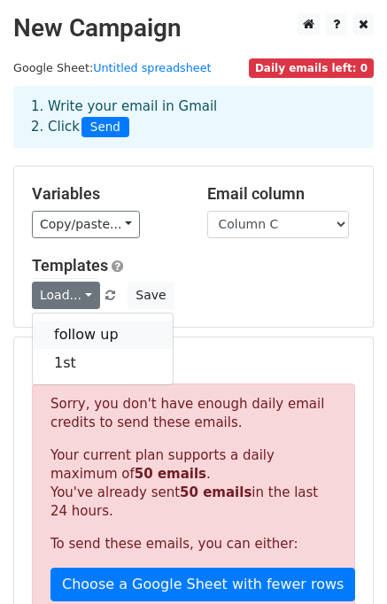
click at [92, 331] on link "follow up" at bounding box center [103, 335] width 140 height 28
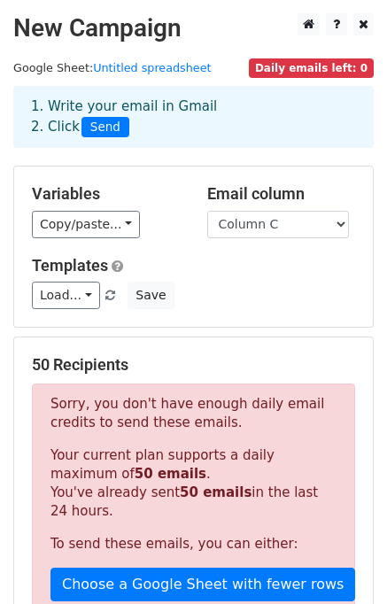
scroll to position [528, 0]
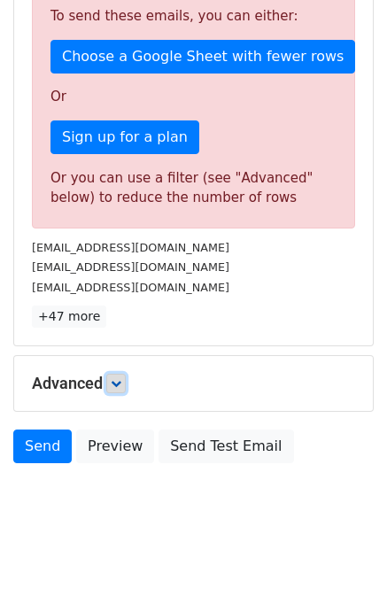
click at [118, 381] on icon at bounding box center [116, 383] width 11 height 11
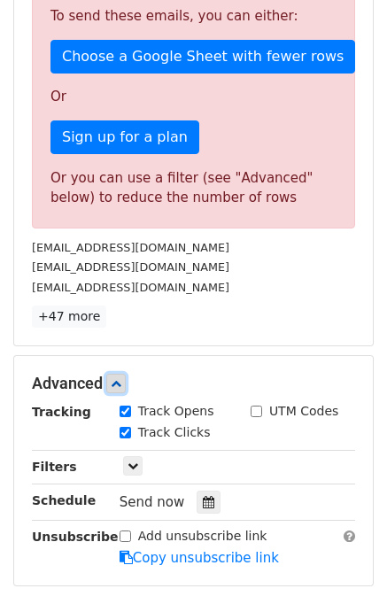
scroll to position [709, 0]
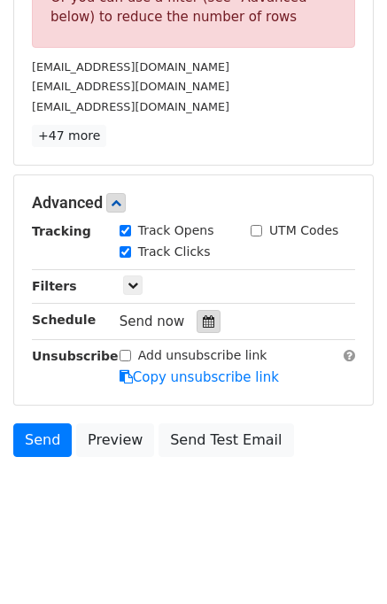
click at [203, 327] on div at bounding box center [209, 321] width 24 height 23
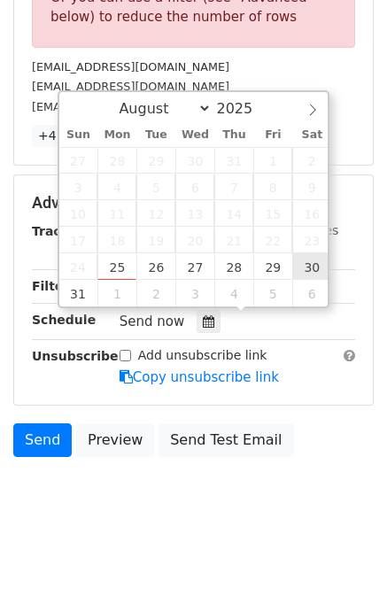
type input "[DATE] 12:00"
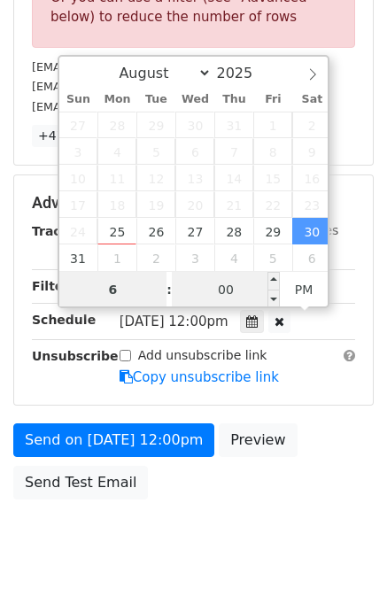
type input "6"
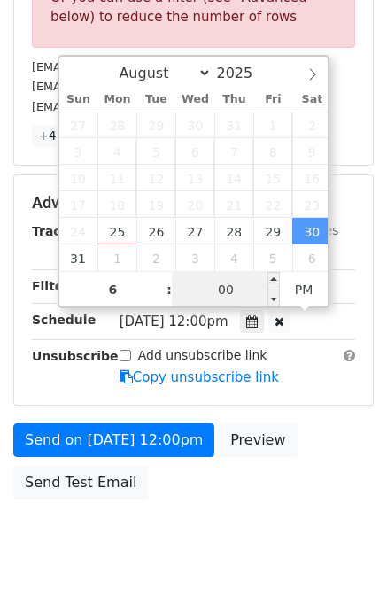
type input "[DATE] 18:00"
type input "06"
click at [231, 284] on input "00" at bounding box center [226, 289] width 108 height 35
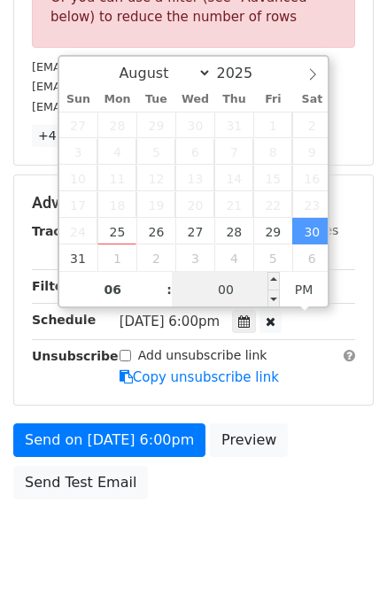
scroll to position [419, 0]
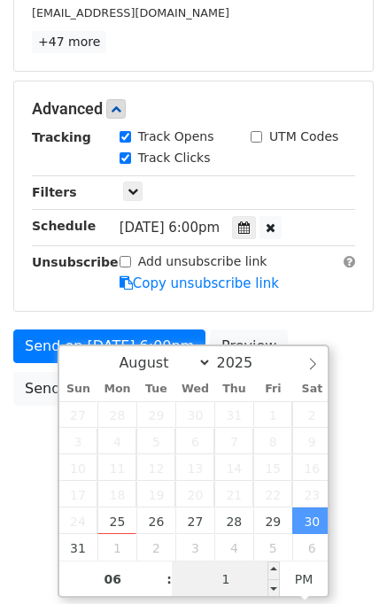
type input "10"
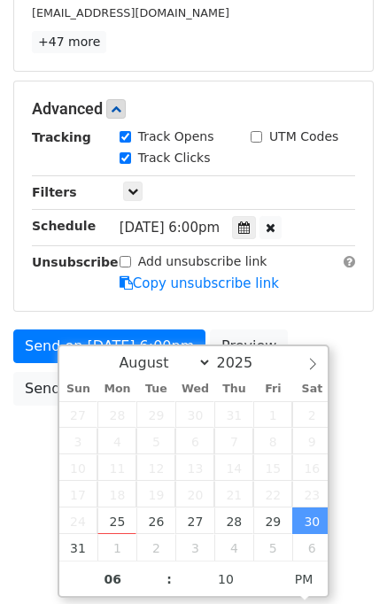
type input "[DATE] 18:10"
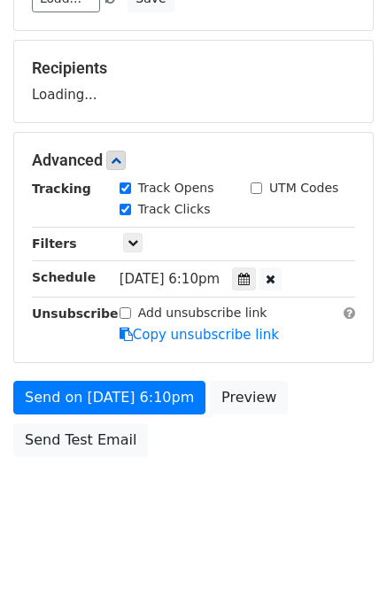
scroll to position [369, 0]
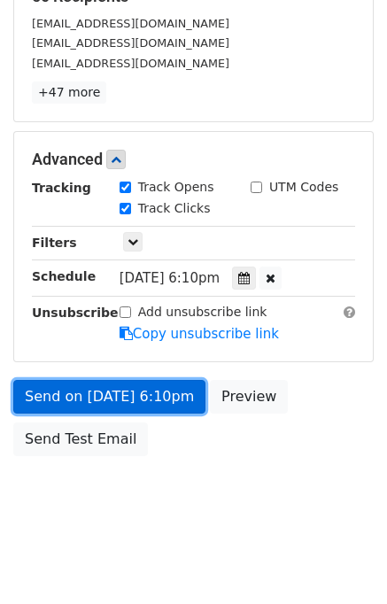
click at [140, 402] on link "Send on [DATE] 6:10pm" at bounding box center [109, 397] width 192 height 34
